Goal: Information Seeking & Learning: Find specific fact

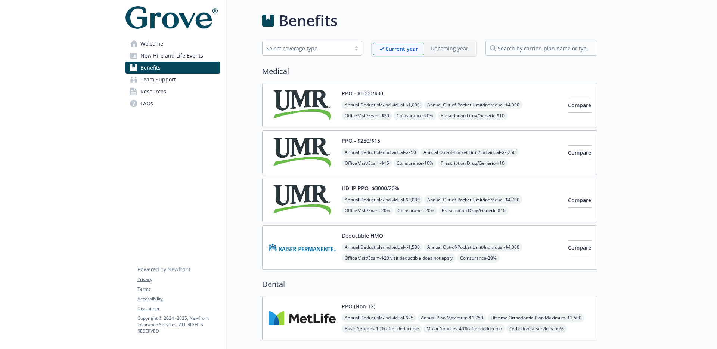
click at [186, 81] on link "Team Support" at bounding box center [173, 80] width 95 height 12
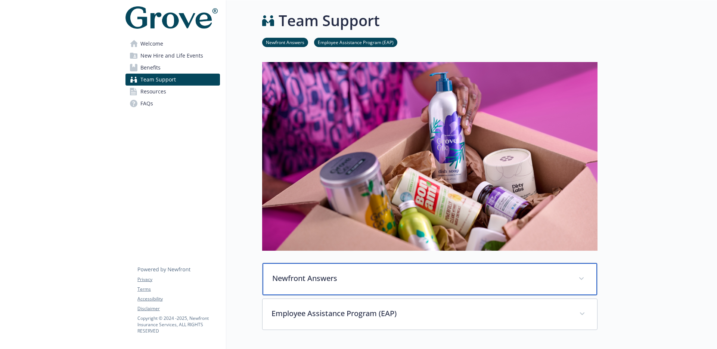
click at [461, 281] on p "Newfront Answers" at bounding box center [420, 278] width 297 height 11
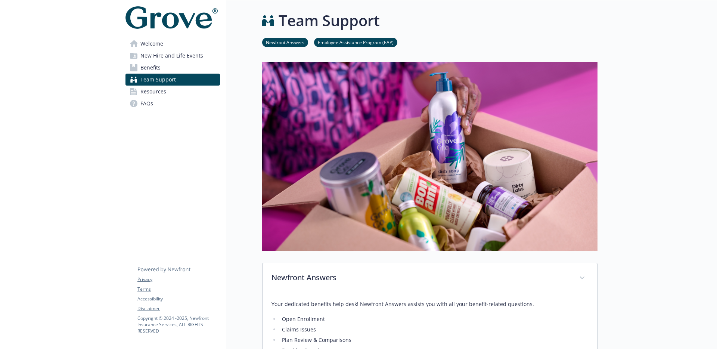
click at [182, 65] on link "Benefits" at bounding box center [173, 68] width 95 height 12
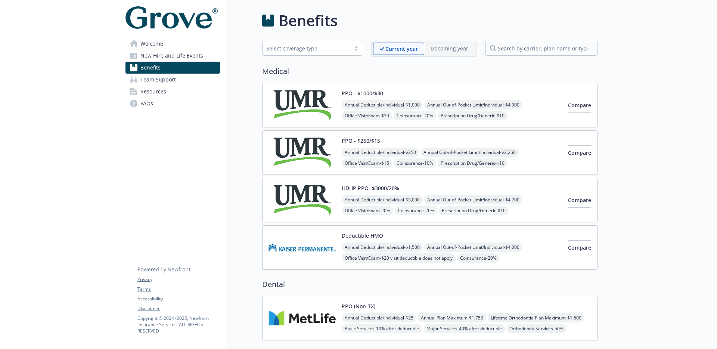
click at [183, 76] on link "Team Support" at bounding box center [173, 80] width 95 height 12
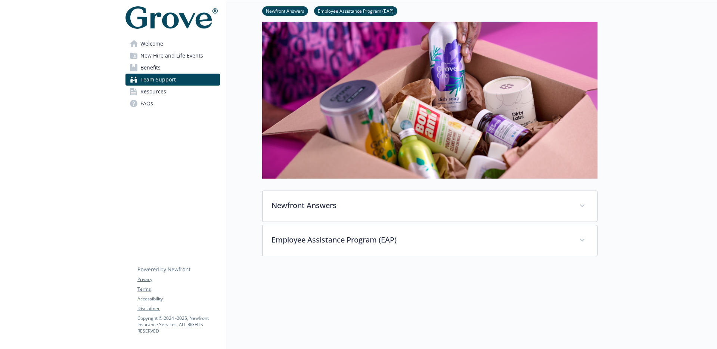
scroll to position [127, 0]
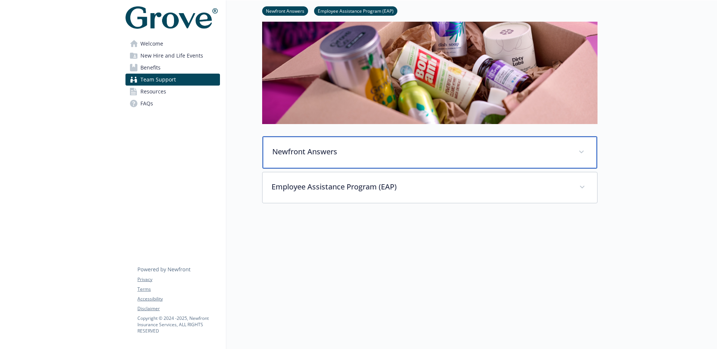
click at [525, 151] on p "Newfront Answers" at bounding box center [420, 151] width 297 height 11
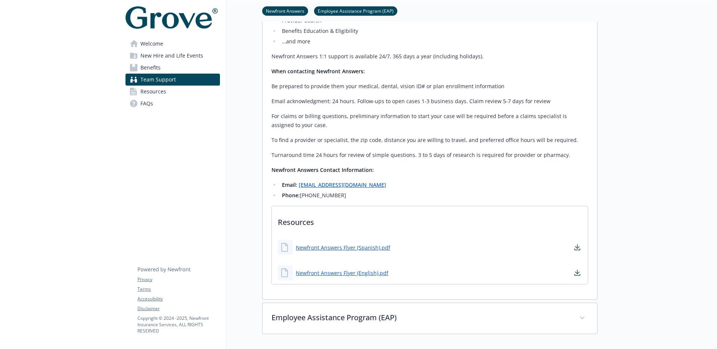
scroll to position [332, 0]
click at [171, 73] on link "Benefits" at bounding box center [173, 68] width 95 height 12
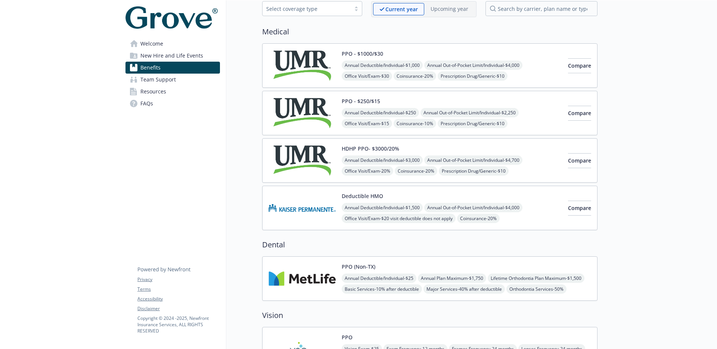
scroll to position [43, 0]
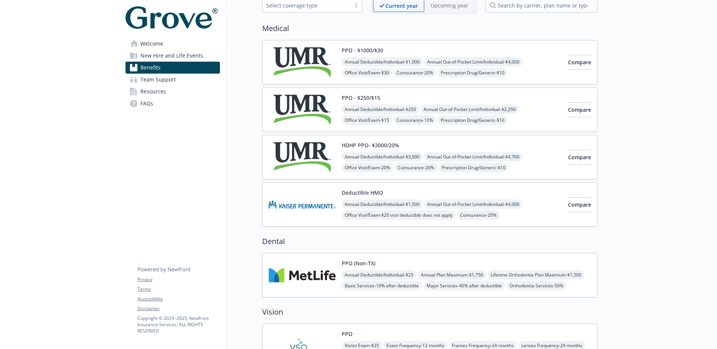
click at [312, 152] on img at bounding box center [302, 157] width 67 height 32
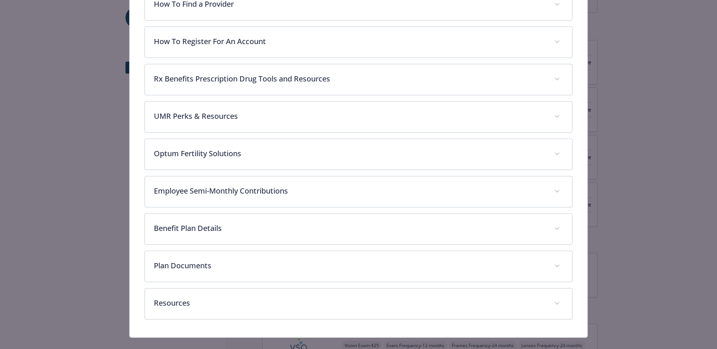
scroll to position [327, 0]
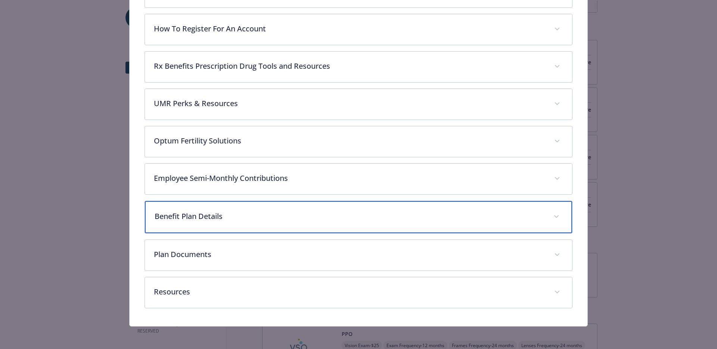
click at [304, 218] on p "Benefit Plan Details" at bounding box center [350, 216] width 390 height 11
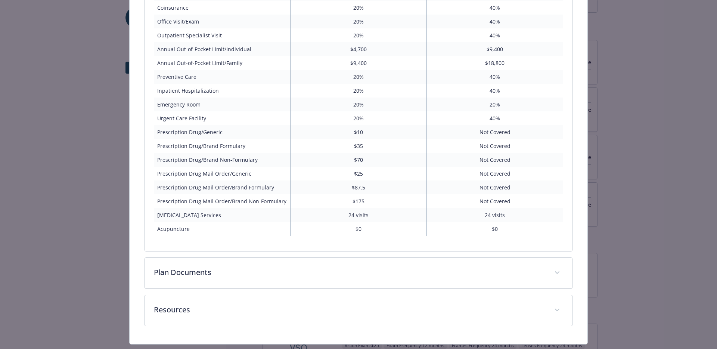
scroll to position [627, 0]
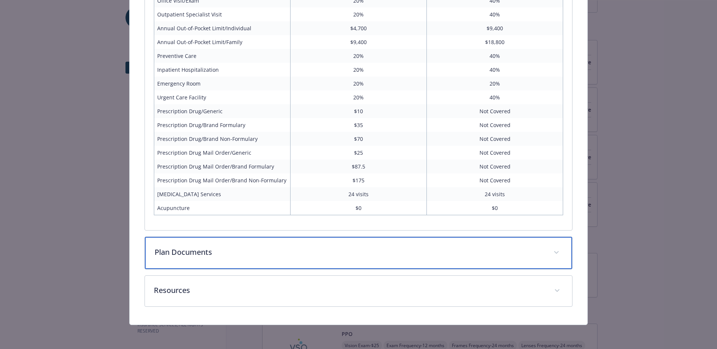
click at [352, 254] on p "Plan Documents" at bounding box center [350, 252] width 390 height 11
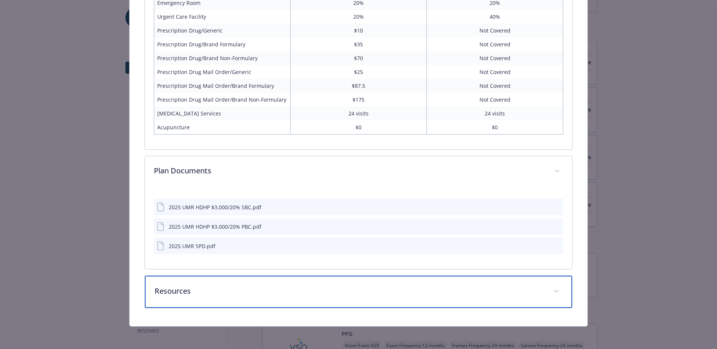
click at [349, 301] on div "Resources" at bounding box center [359, 292] width 428 height 32
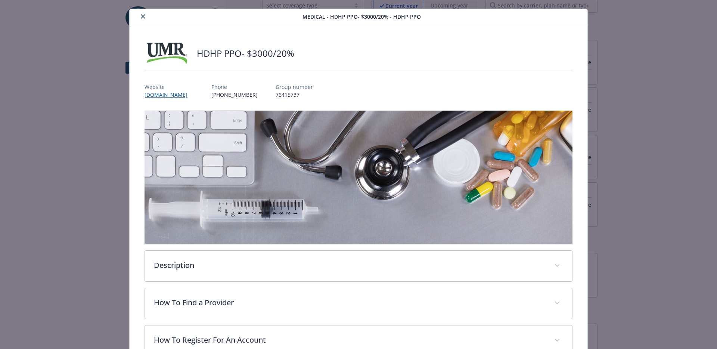
scroll to position [0, 0]
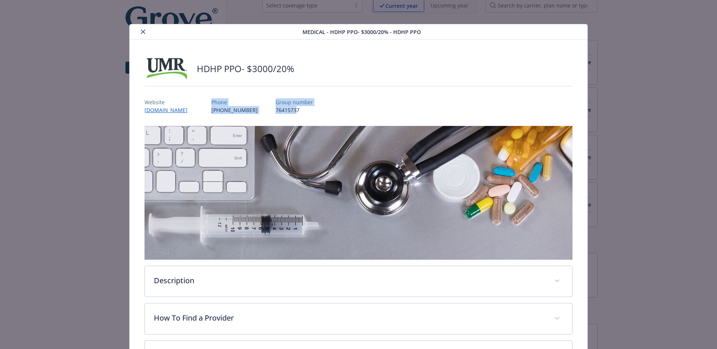
drag, startPoint x: 280, startPoint y: 109, endPoint x: 242, endPoint y: 92, distance: 41.6
click at [242, 92] on div "Website [DOMAIN_NAME] Phone [PHONE_NUMBER] Group number 76415737" at bounding box center [359, 103] width 429 height 22
click at [290, 108] on p "76415737" at bounding box center [294, 110] width 37 height 8
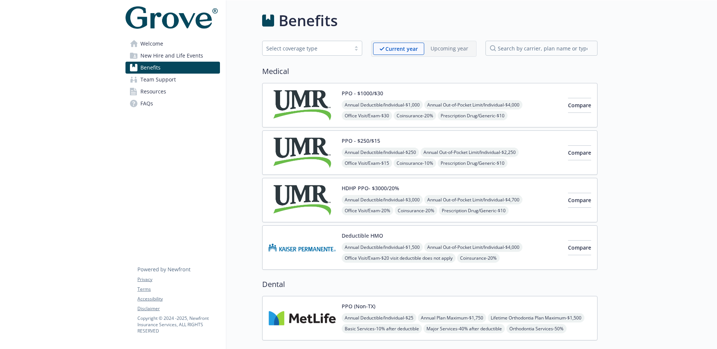
click at [301, 194] on img at bounding box center [302, 200] width 67 height 32
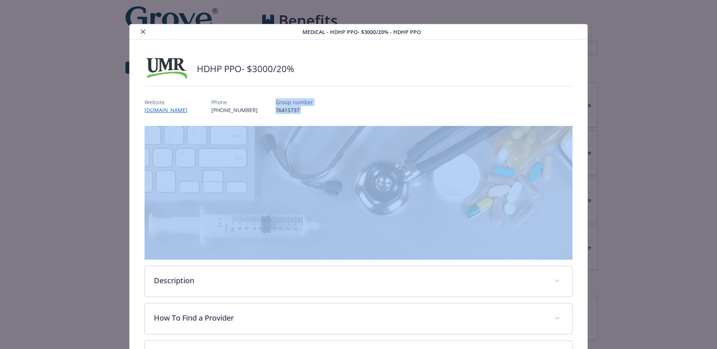
drag, startPoint x: 259, startPoint y: 100, endPoint x: 319, endPoint y: 116, distance: 62.2
click at [319, 116] on div "HDHP PPO- $3000/20% Website [DOMAIN_NAME] Phone [PHONE_NUMBER] Group number 764…" at bounding box center [359, 346] width 429 height 576
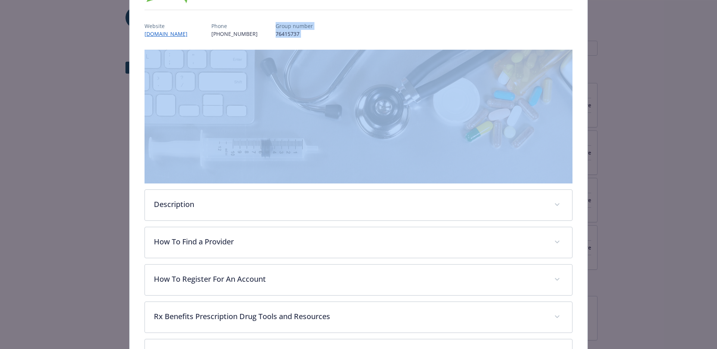
scroll to position [102, 0]
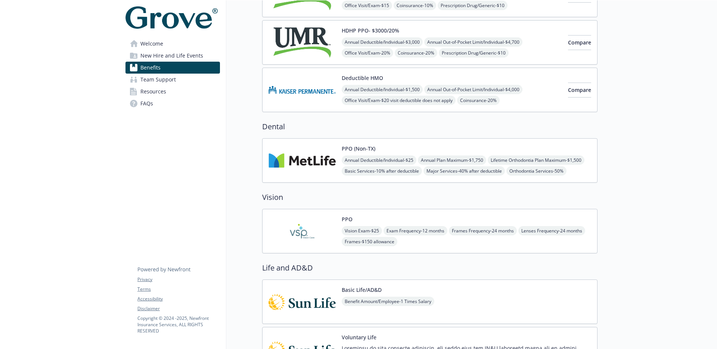
scroll to position [161, 0]
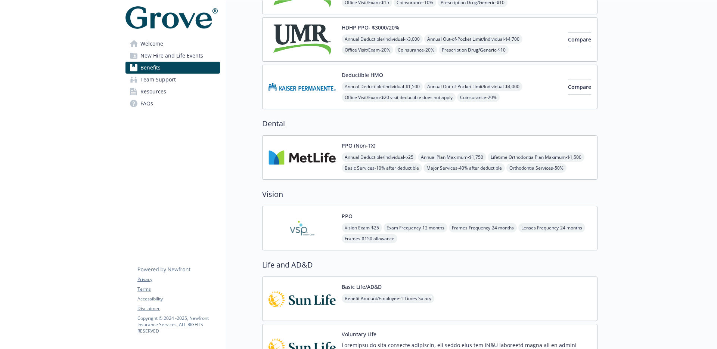
click at [291, 160] on img at bounding box center [302, 158] width 67 height 32
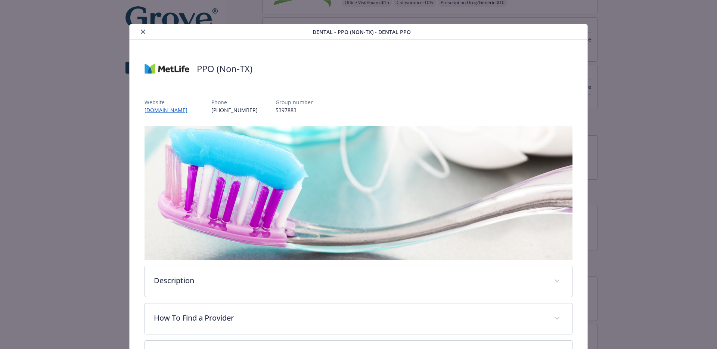
scroll to position [17, 0]
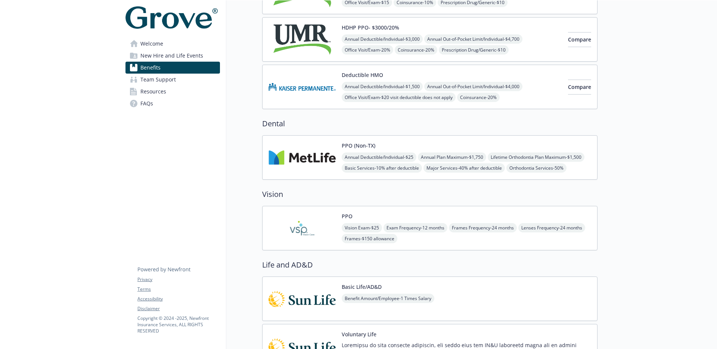
click at [316, 225] on img at bounding box center [302, 228] width 67 height 32
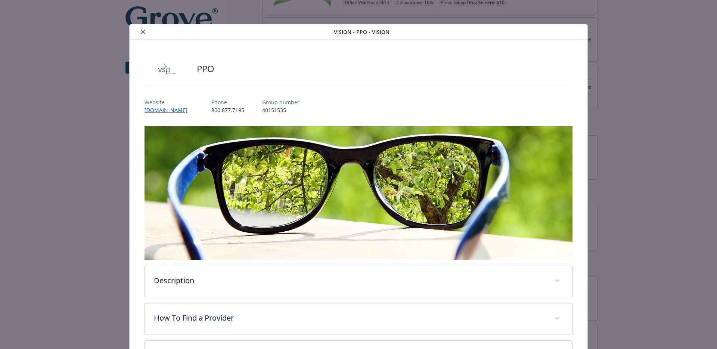
scroll to position [17, 0]
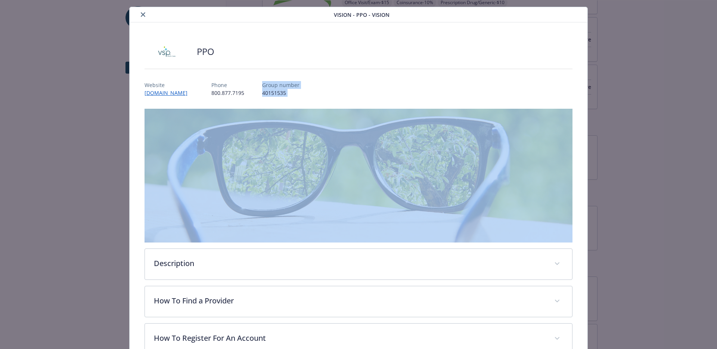
drag, startPoint x: 250, startPoint y: 82, endPoint x: 300, endPoint y: 101, distance: 53.6
click at [300, 101] on div "PPO Website [DOMAIN_NAME] Phone [PHONE_NUMBER] Group number 40151535 Descriptio…" at bounding box center [359, 253] width 429 height 426
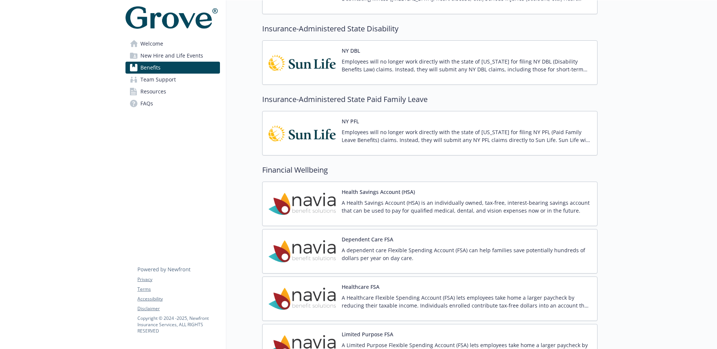
scroll to position [780, 0]
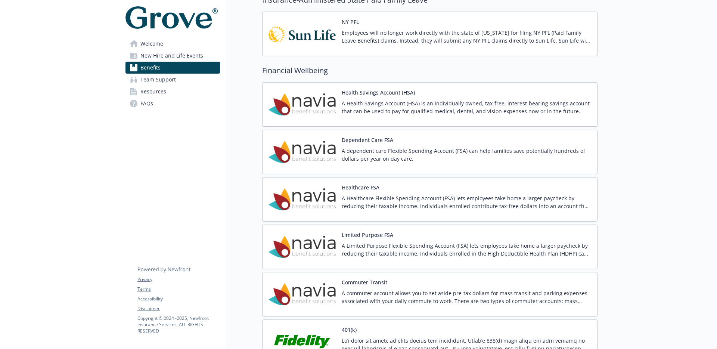
click at [449, 251] on p "A Limited Purpose Flexible Spending Account (FSA) lets employees take home a la…" at bounding box center [467, 250] width 250 height 16
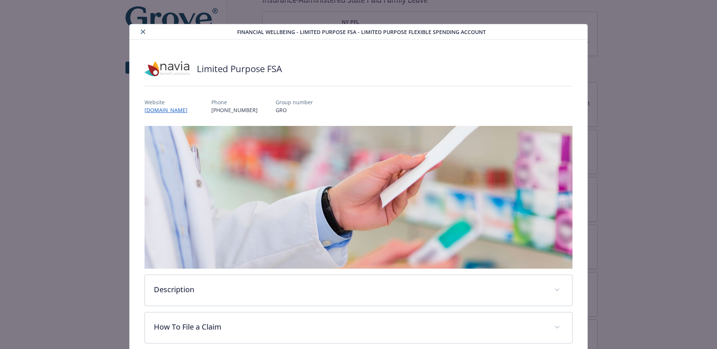
scroll to position [22, 0]
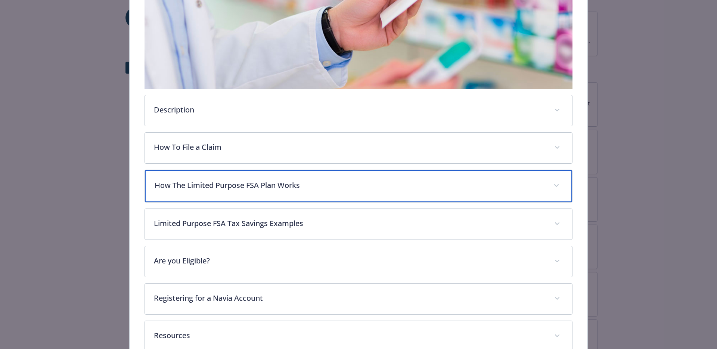
click at [547, 188] on div "How The Limited Purpose FSA Plan Works" at bounding box center [359, 186] width 428 height 32
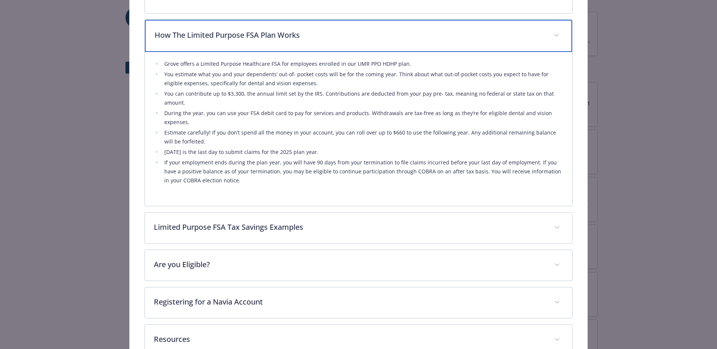
scroll to position [361, 0]
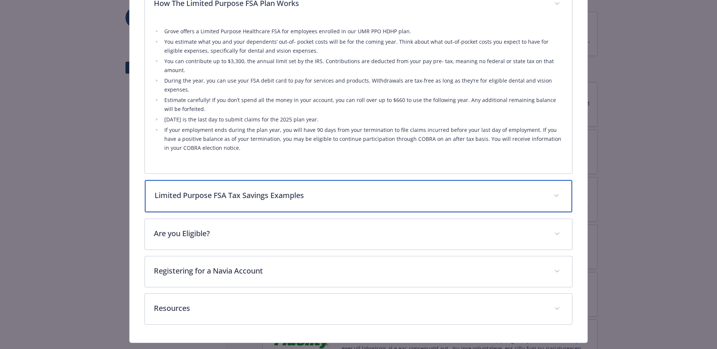
click at [281, 189] on div "Limited Purpose FSA Tax Savings Examples" at bounding box center [359, 196] width 428 height 32
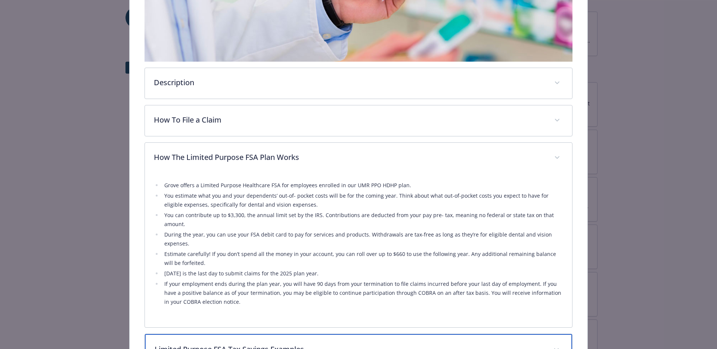
scroll to position [207, 0]
